Goal: Information Seeking & Learning: Understand process/instructions

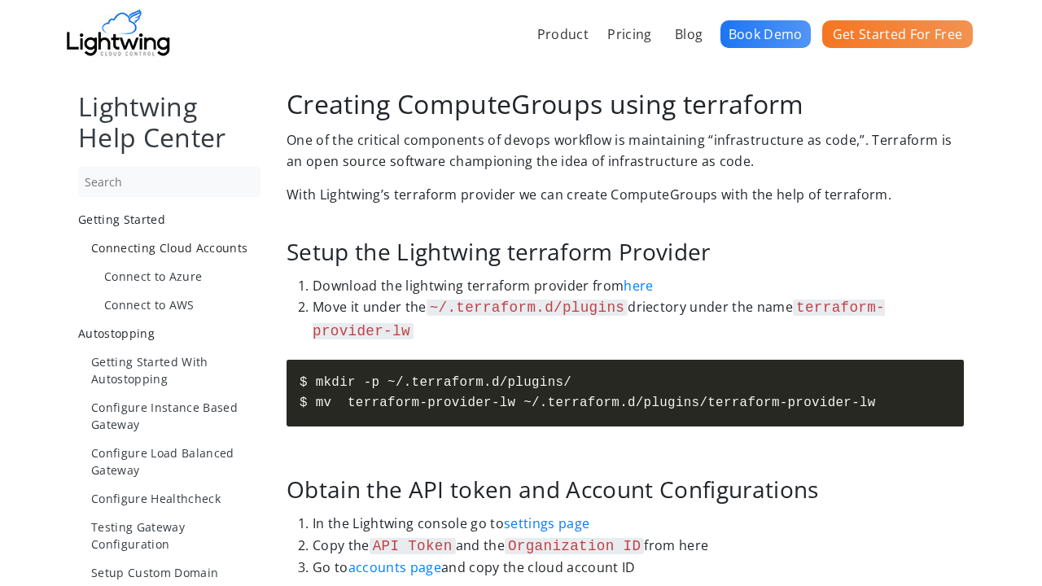
scroll to position [3004, 0]
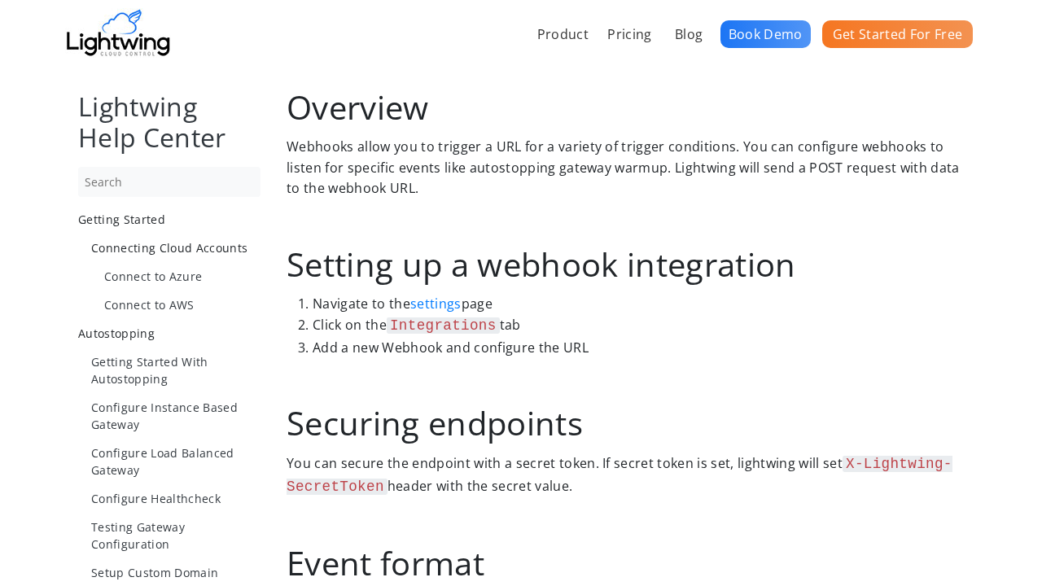
scroll to position [1198, 0]
